Goal: Use online tool/utility: Utilize a website feature to perform a specific function

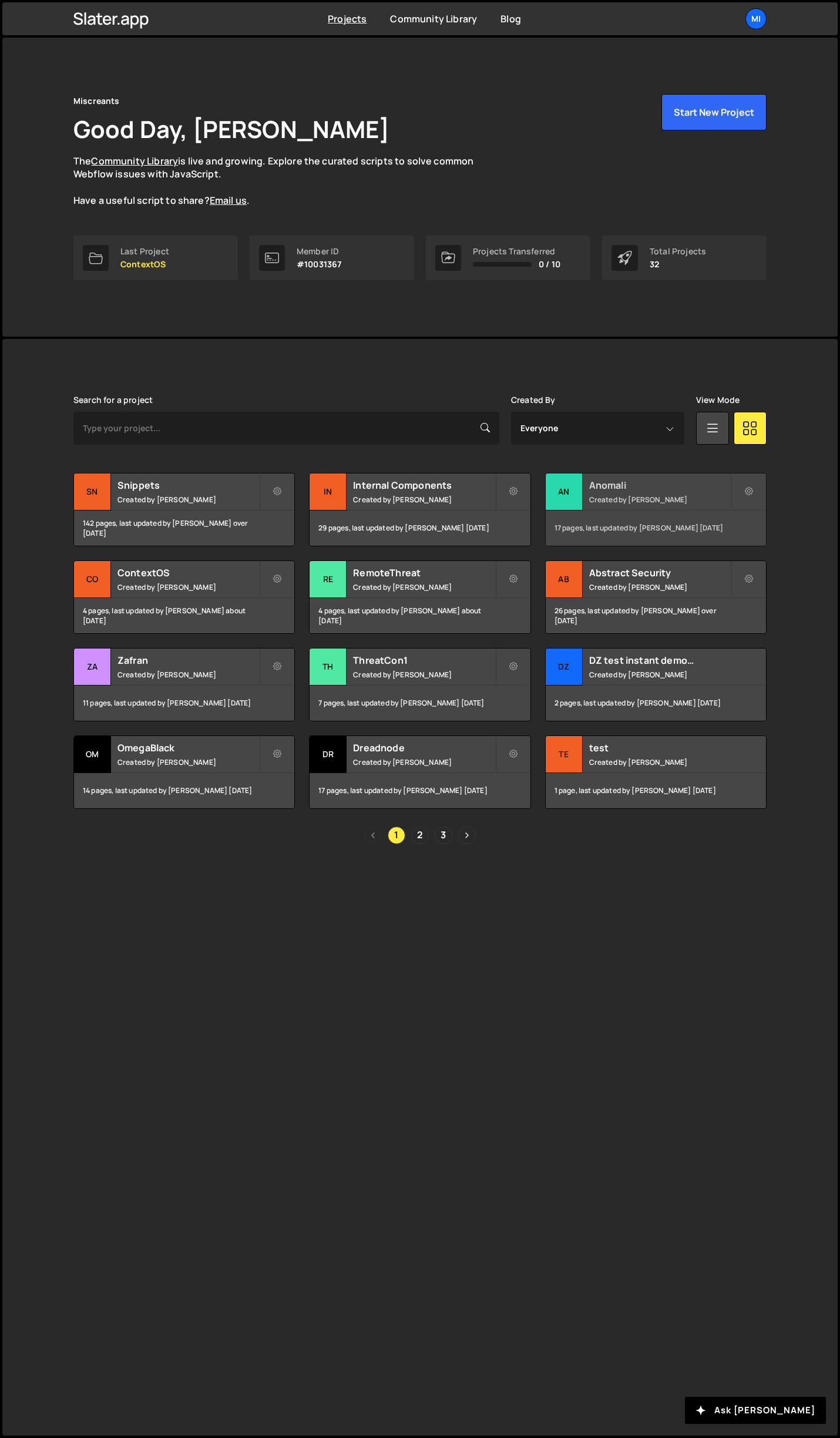
click at [670, 480] on h2 "Anomali" at bounding box center [660, 485] width 141 height 13
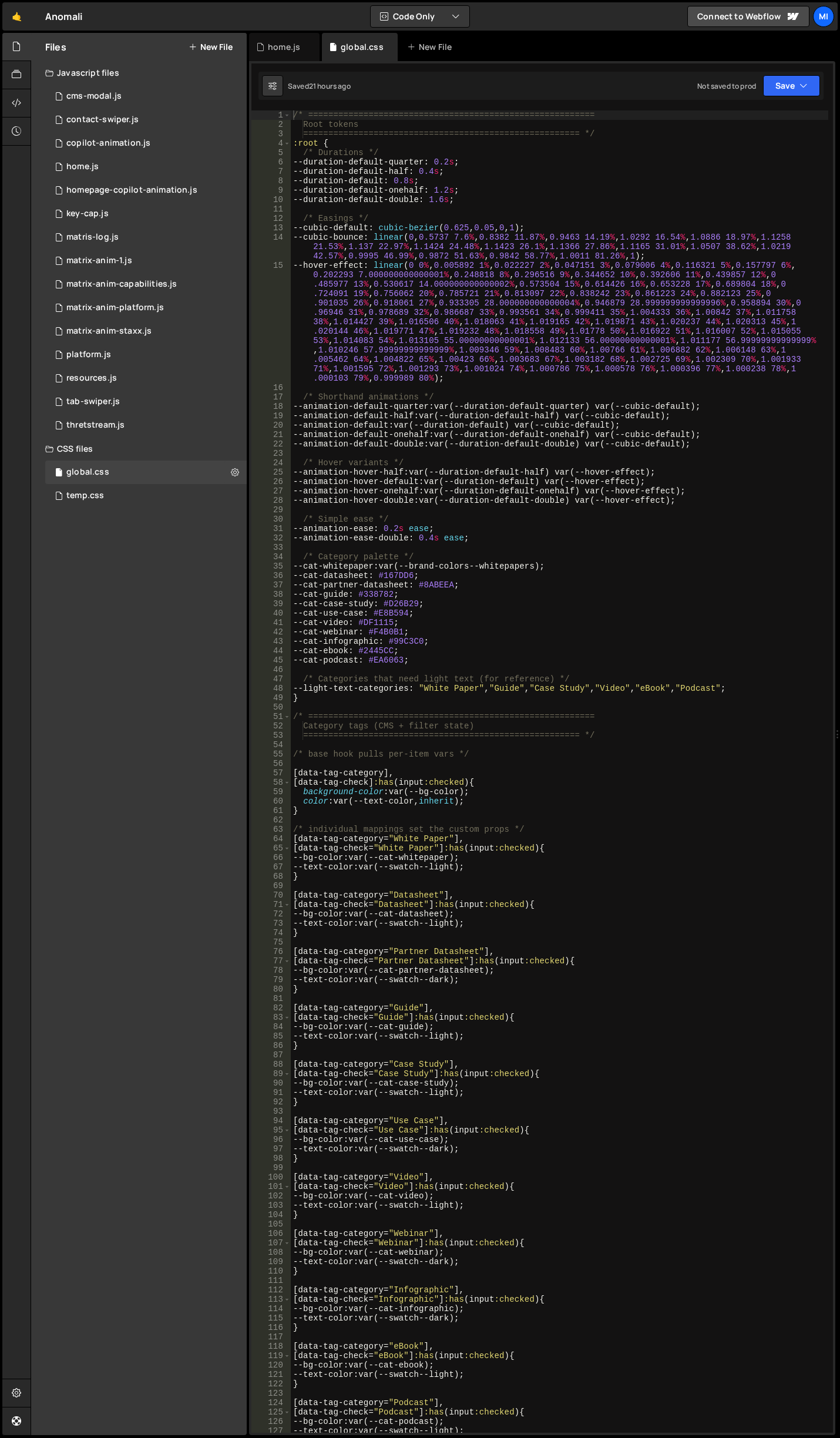
click at [462, 616] on div "/* ========================================================= Root tokens ======…" at bounding box center [560, 780] width 537 height 1341
click at [492, 442] on div "/* ========================================================= Root tokens ======…" at bounding box center [560, 780] width 537 height 1341
type textarea "--animation-default-double: var(--duration-default-double) var(--cubic-default);"
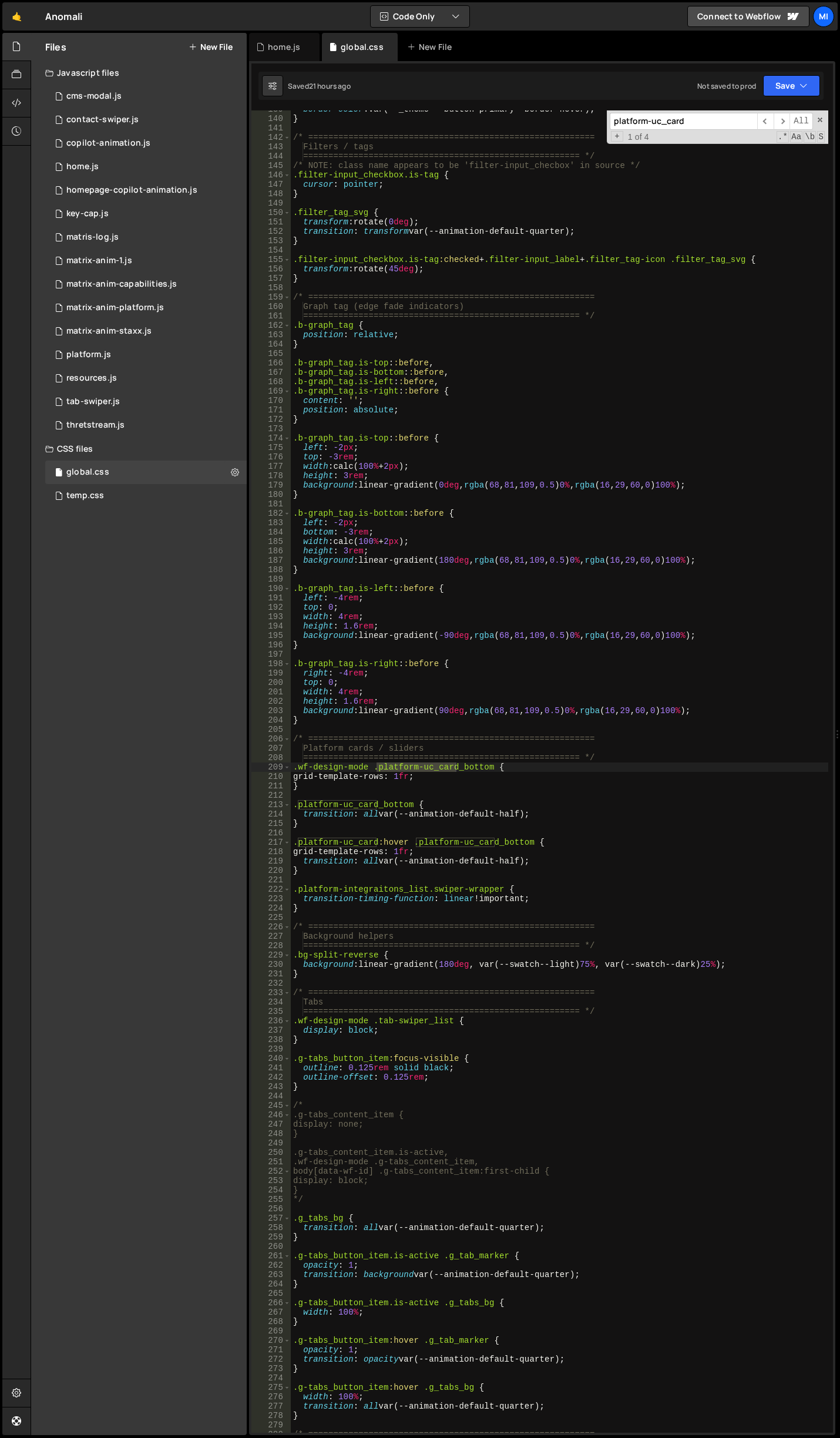
scroll to position [1435, 0]
type input "platform-uc_card"
click at [351, 795] on div "border-color : var(--_theme---button-primary--border-hover) ; } /* ============…" at bounding box center [560, 775] width 537 height 1341
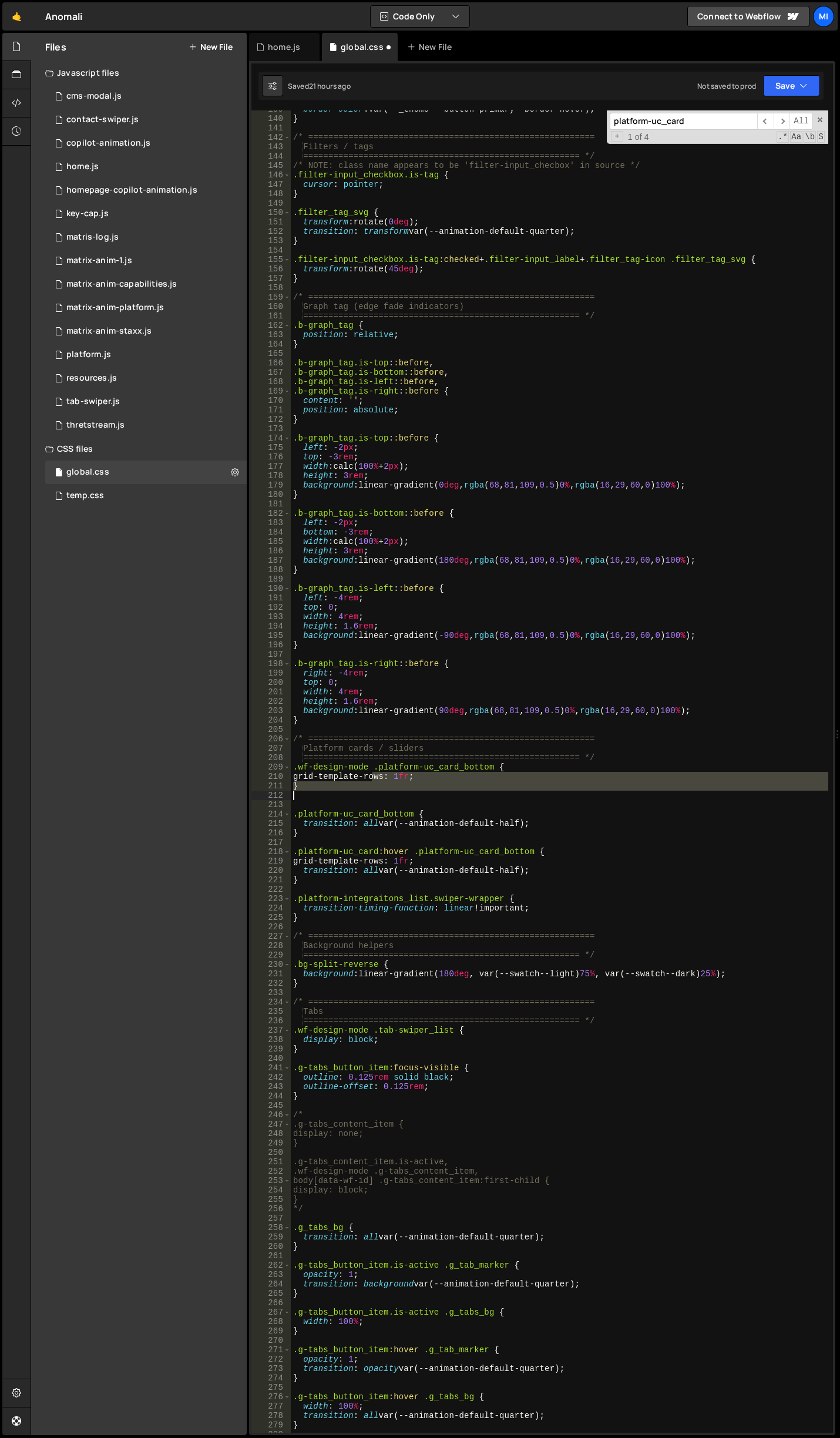
drag, startPoint x: 371, startPoint y: 774, endPoint x: 386, endPoint y: 793, distance: 24.2
click at [386, 793] on div "border-color : var(--_theme---button-primary--border-hover) ; } /* ============…" at bounding box center [560, 775] width 537 height 1341
drag, startPoint x: 373, startPoint y: 770, endPoint x: 387, endPoint y: 792, distance: 26.1
click at [387, 792] on div "border-color : var(--_theme---button-primary--border-hover) ; } /* ============…" at bounding box center [560, 775] width 537 height 1341
type textarea "}"
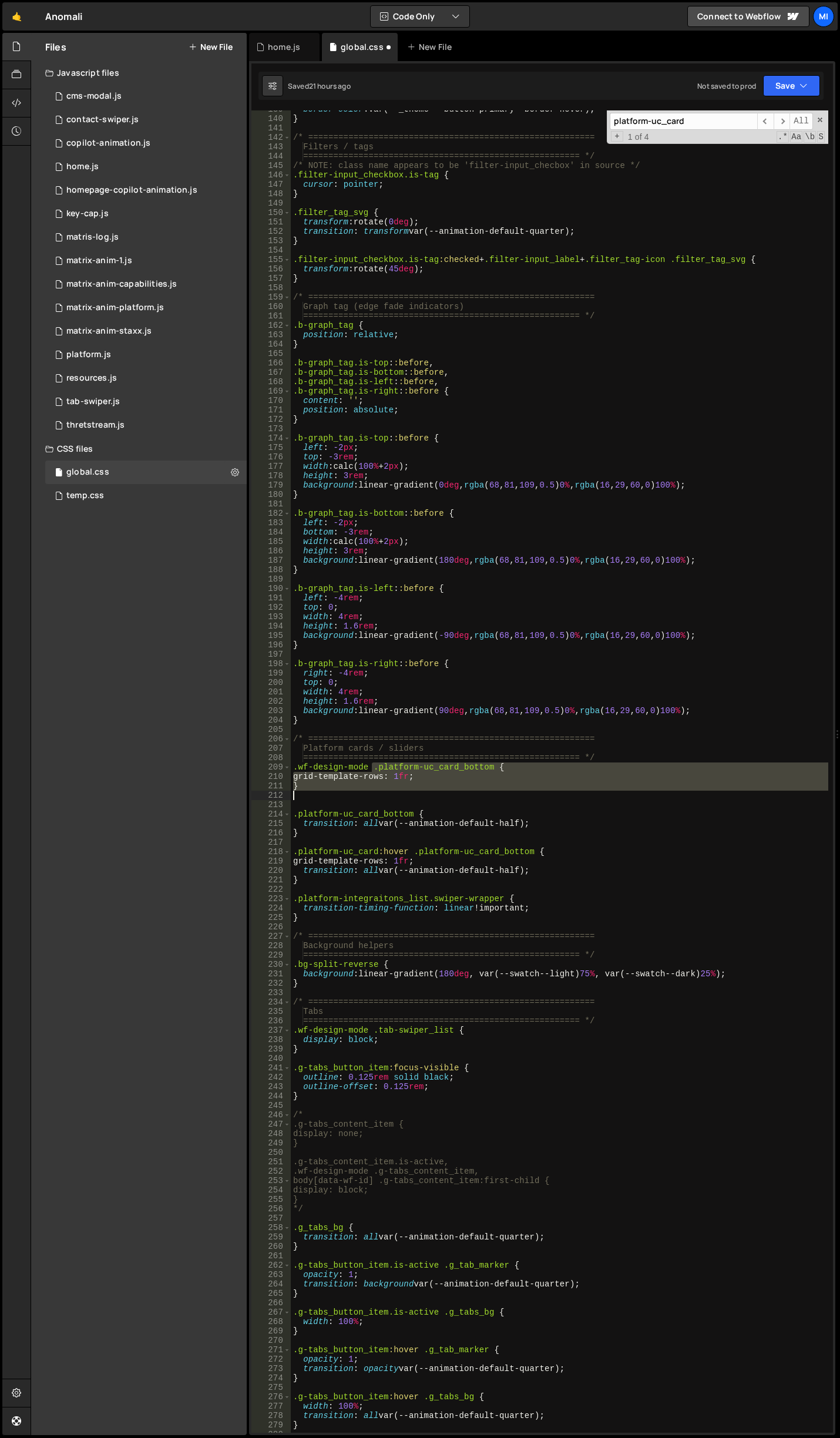
click at [336, 795] on div "border-color : var(--_theme---button-primary--border-hover) ; } /* ============…" at bounding box center [560, 771] width 537 height 1322
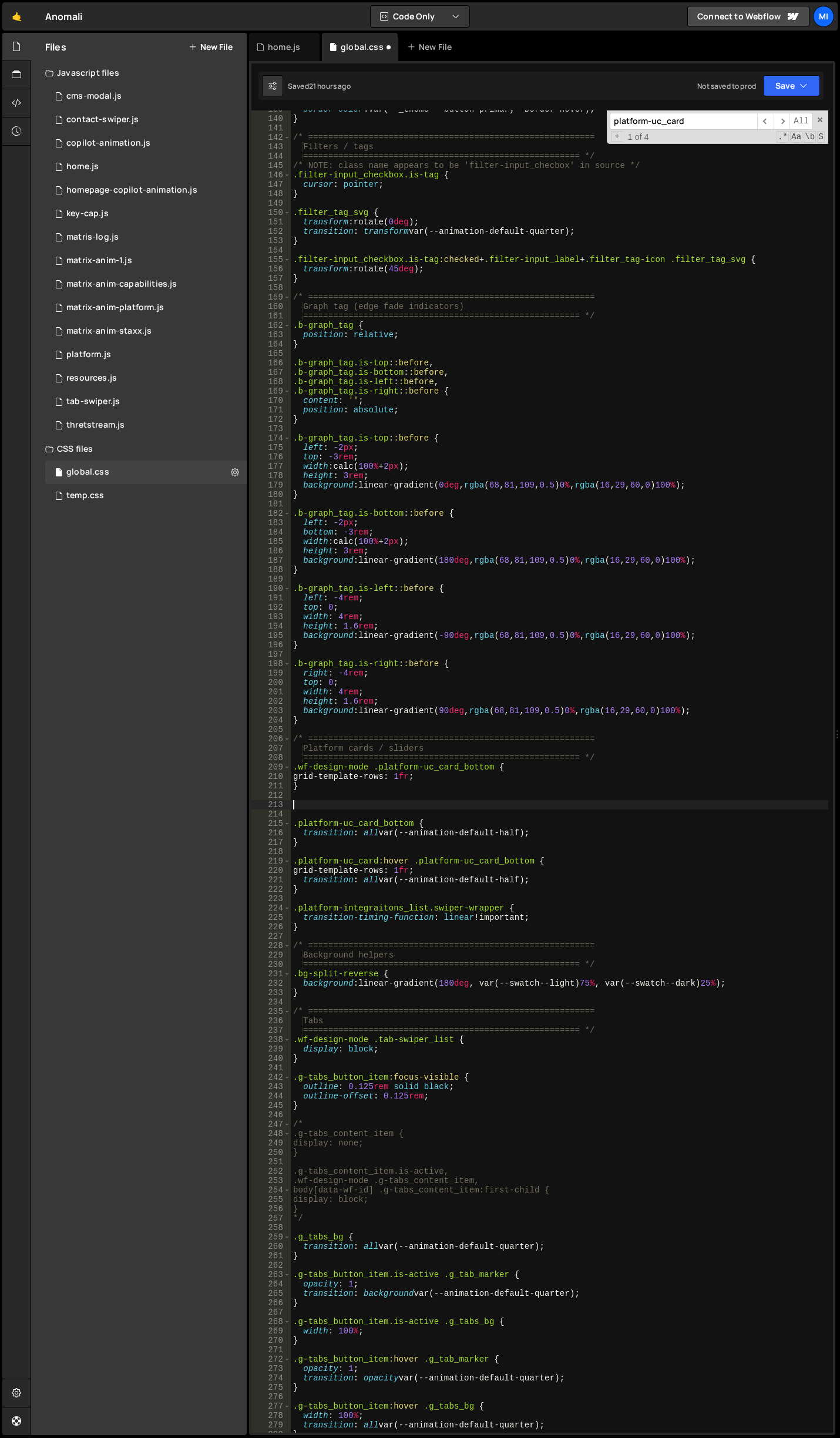
paste textarea "}"
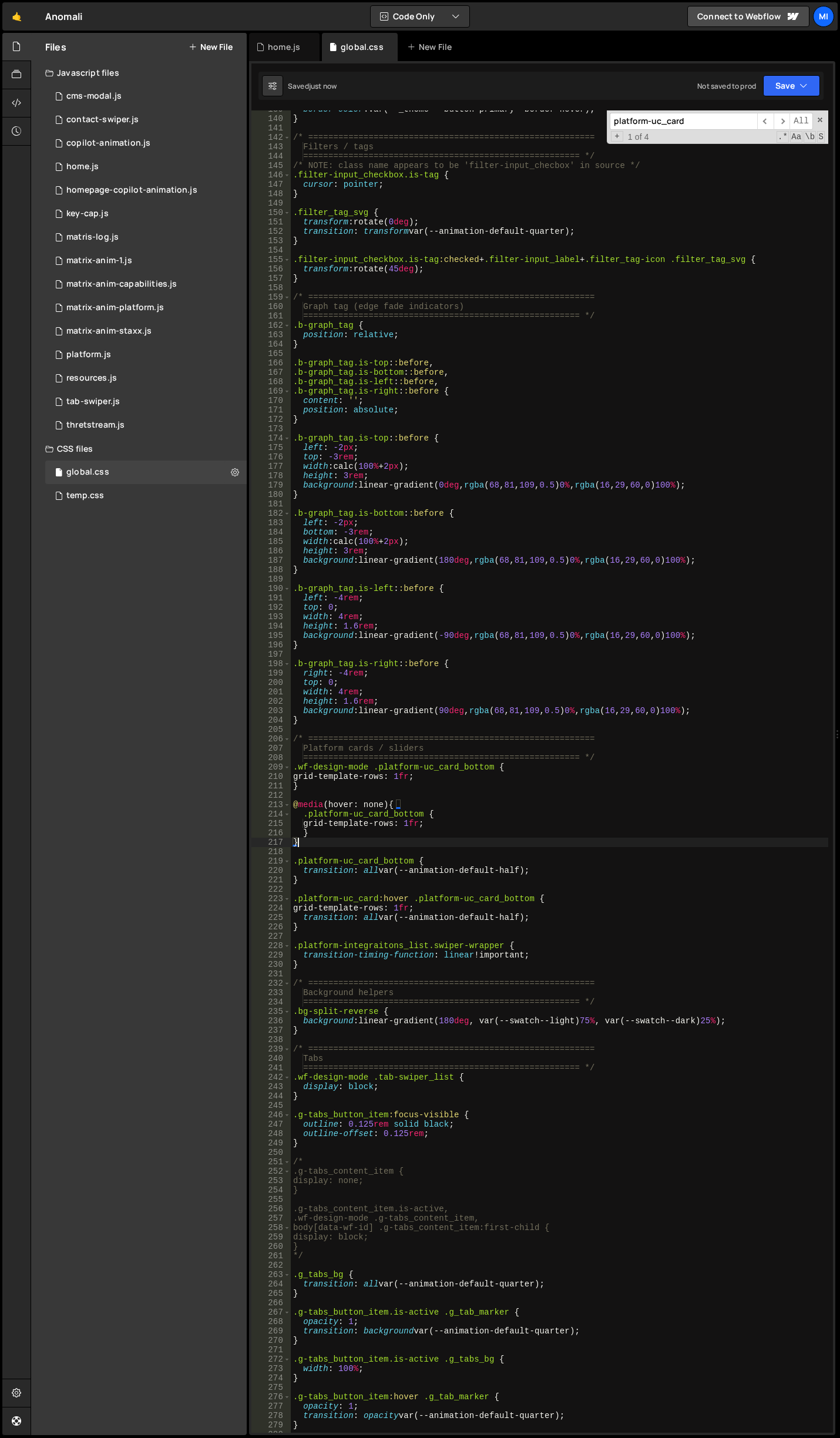
type textarea "}"
